Goal: Task Accomplishment & Management: Manage account settings

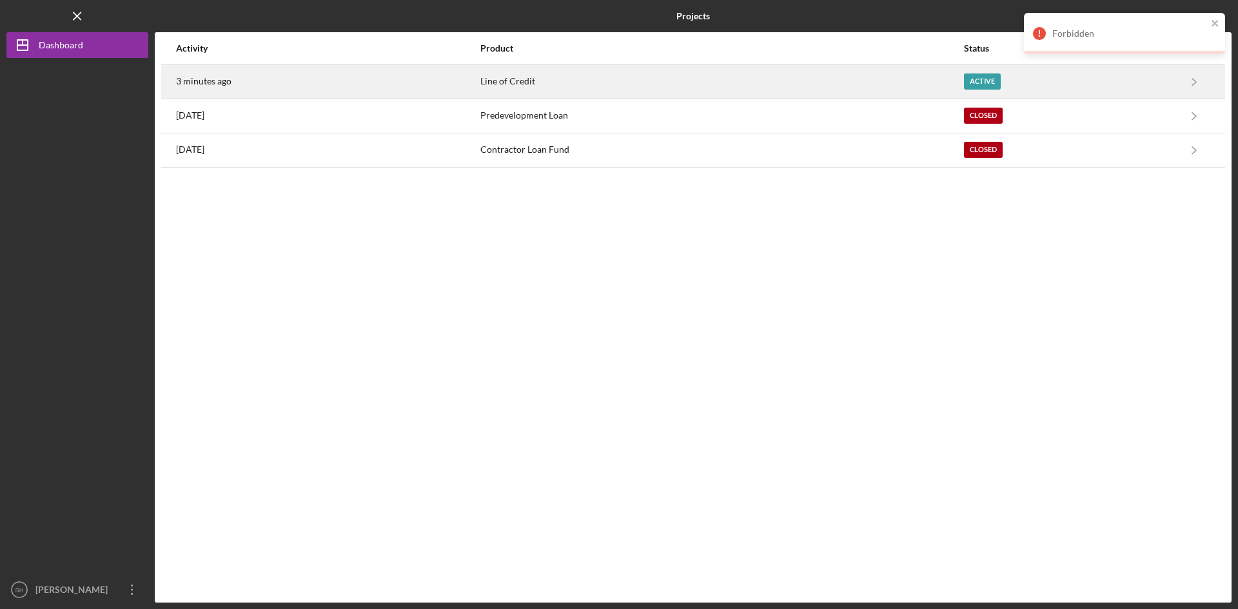
click at [495, 78] on div "Line of Credit" at bounding box center [721, 82] width 482 height 32
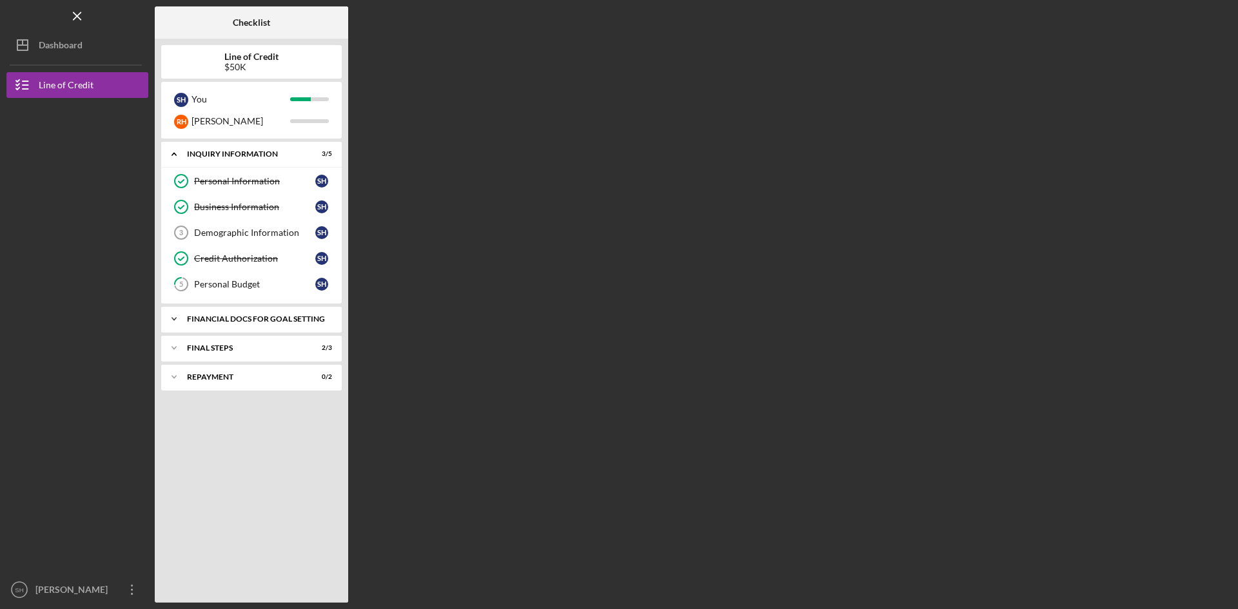
click at [326, 319] on div "Financial Docs for Goal Setting" at bounding box center [259, 319] width 145 height 8
